Goal: Task Accomplishment & Management: Use online tool/utility

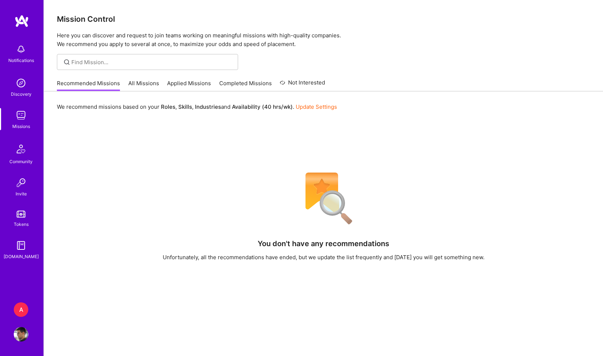
click at [143, 85] on link "All Missions" at bounding box center [143, 85] width 31 height 12
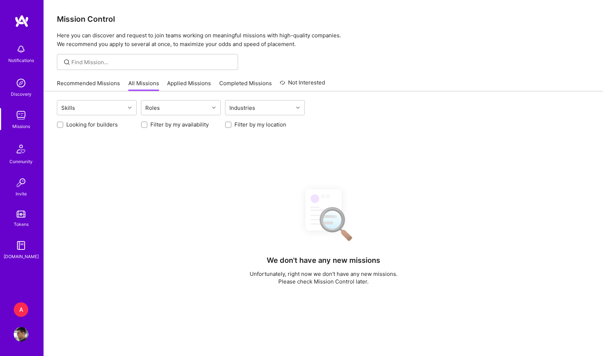
click at [182, 84] on link "Applied Missions" at bounding box center [189, 85] width 44 height 12
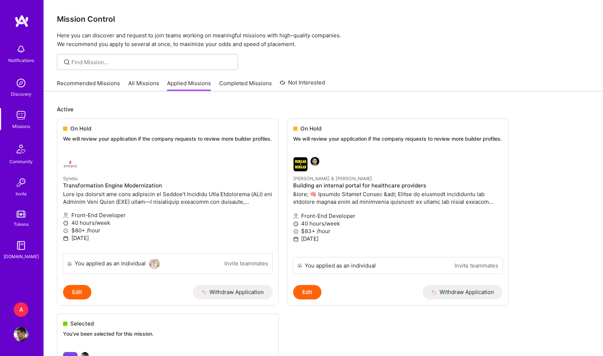
click at [144, 86] on link "All Missions" at bounding box center [143, 85] width 31 height 12
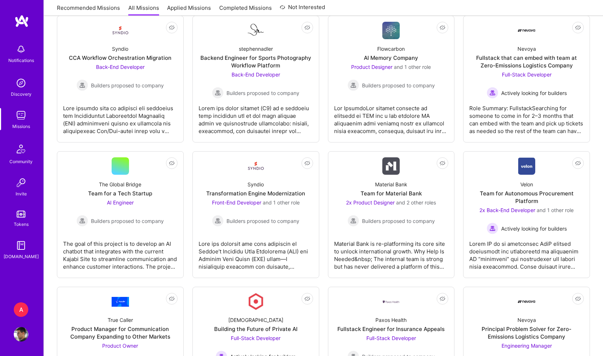
scroll to position [801, 0]
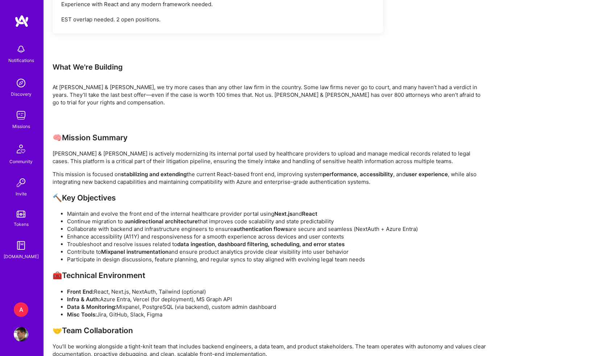
scroll to position [397, 0]
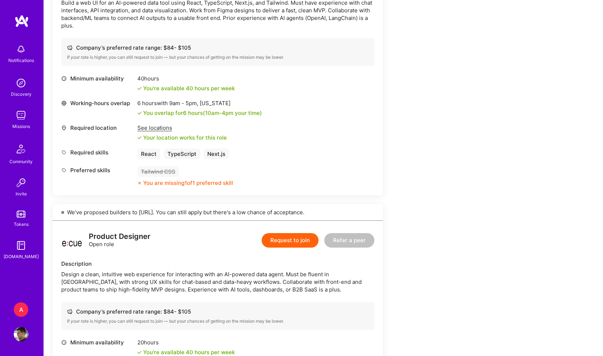
scroll to position [247, 0]
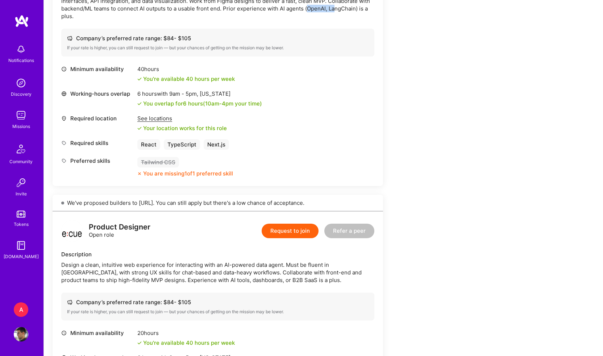
drag, startPoint x: 308, startPoint y: 9, endPoint x: 338, endPoint y: 8, distance: 30.1
click at [338, 8] on div "Build a web UI for an AI-powered data tool using React, TypeScript, Next.js, an…" at bounding box center [217, 4] width 313 height 30
click at [355, 7] on div "Build a web UI for an AI-powered data tool using React, TypeScript, Next.js, an…" at bounding box center [217, 4] width 313 height 30
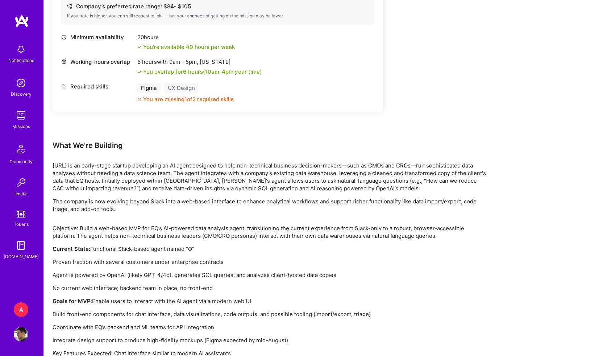
scroll to position [605, 0]
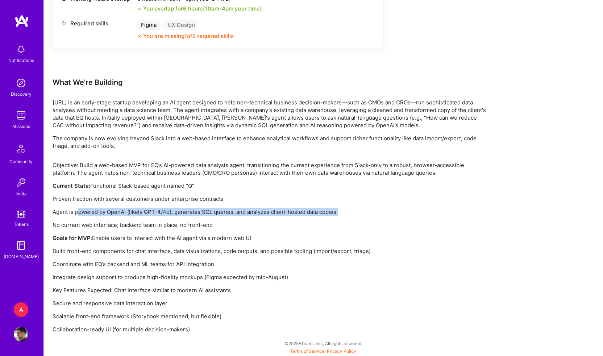
click at [79, 215] on div "Objective: Build a web-based MVP for EQ’s AI-powered data analysis agent, trans…" at bounding box center [270, 247] width 435 height 172
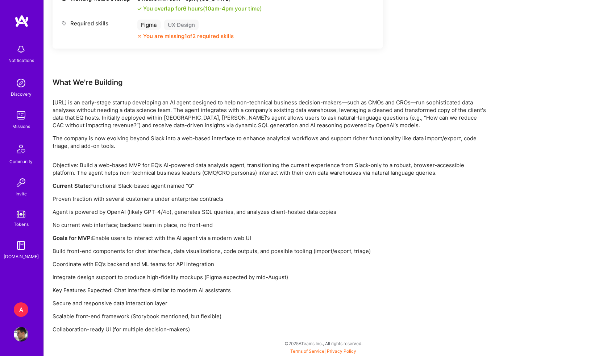
click at [257, 243] on div "Objective: Build a web-based MVP for EQ’s AI-powered data analysis agent, trans…" at bounding box center [270, 247] width 435 height 172
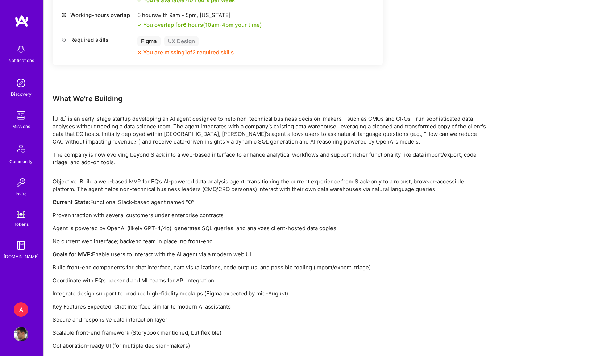
scroll to position [587, 0]
